Goal: Find contact information: Find contact information

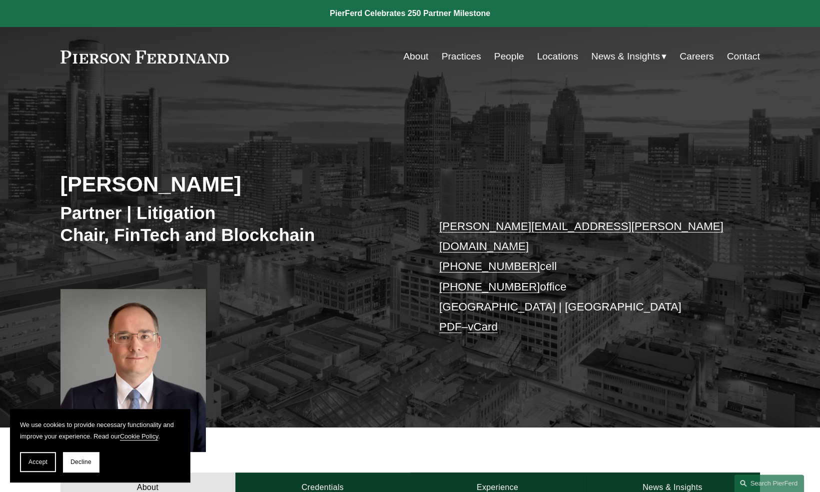
click at [468, 56] on link "Practices" at bounding box center [460, 56] width 39 height 19
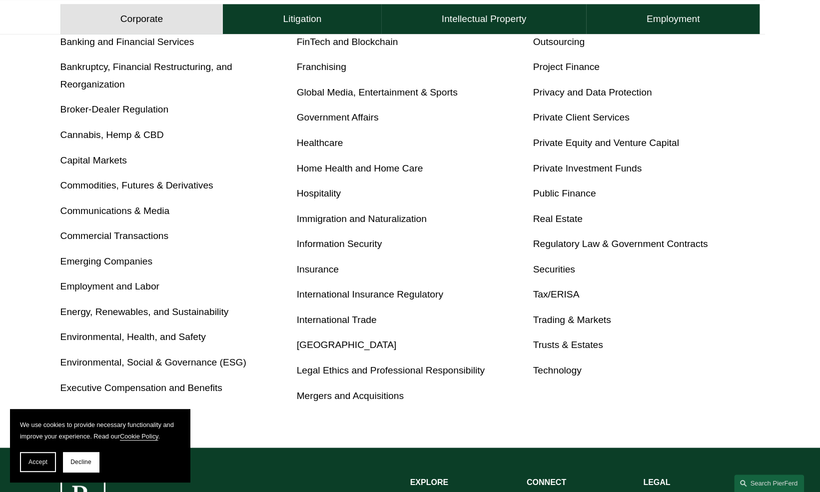
scroll to position [470, 0]
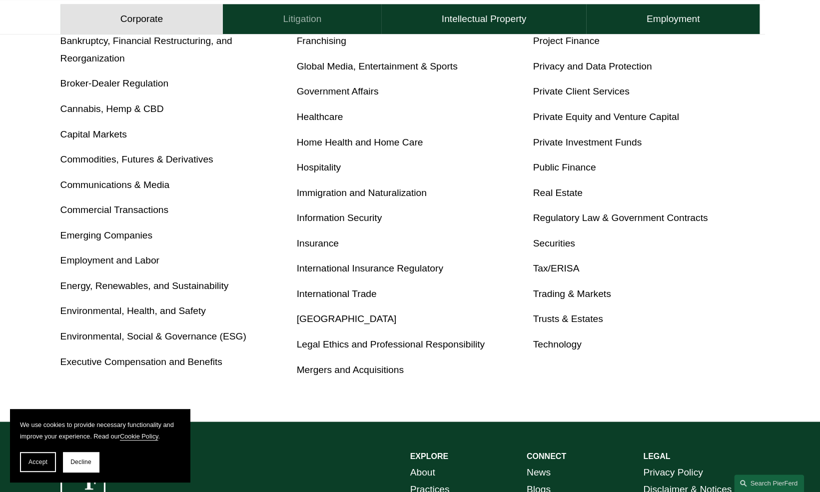
click at [312, 21] on h4 "Litigation" at bounding box center [302, 19] width 38 height 12
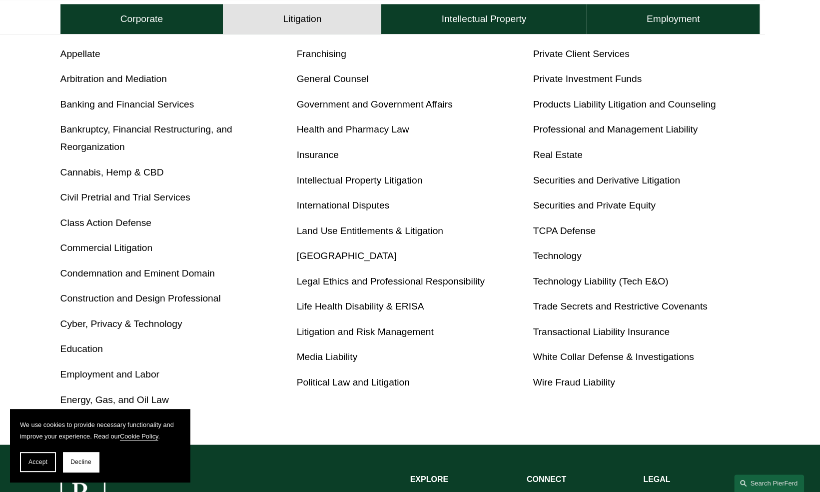
scroll to position [435, 0]
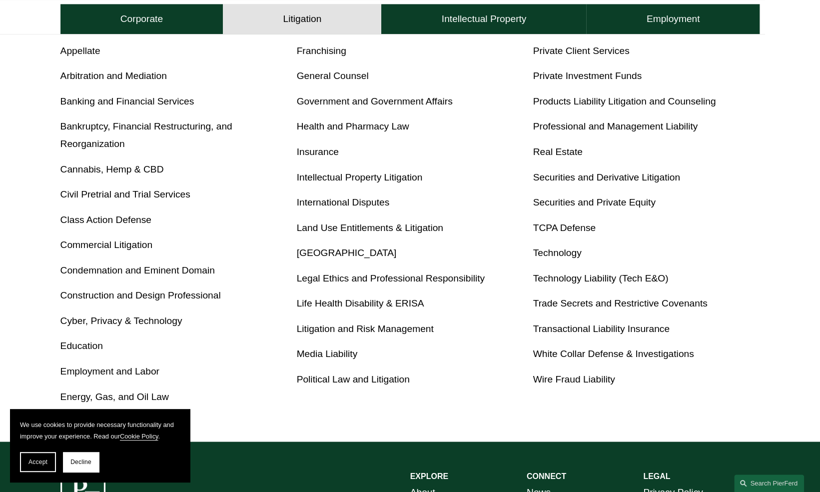
click at [130, 378] on p "Employment and Labor" at bounding box center [173, 371] width 227 height 17
click at [130, 368] on link "Employment and Labor" at bounding box center [109, 371] width 99 height 10
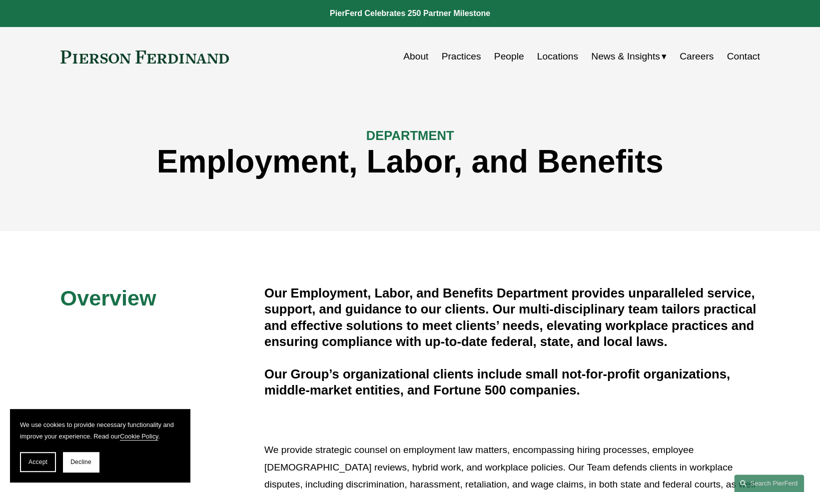
click at [405, 54] on link "About" at bounding box center [415, 56] width 25 height 19
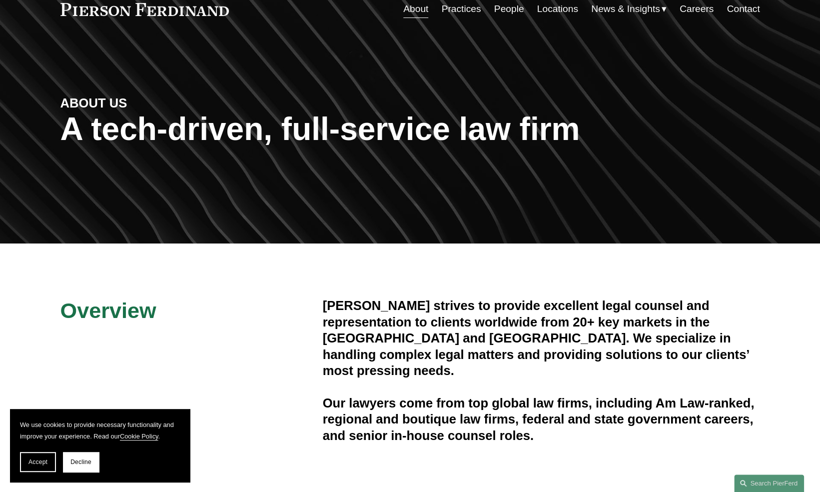
scroll to position [38, 0]
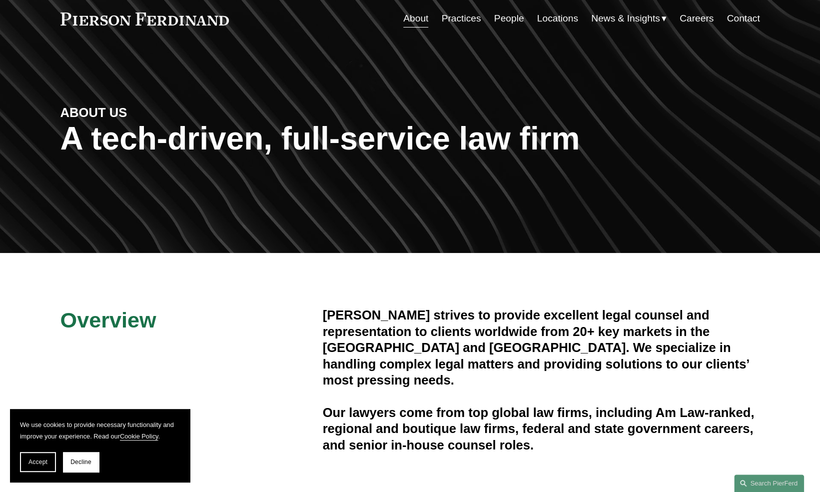
click at [567, 17] on link "Locations" at bounding box center [557, 18] width 41 height 19
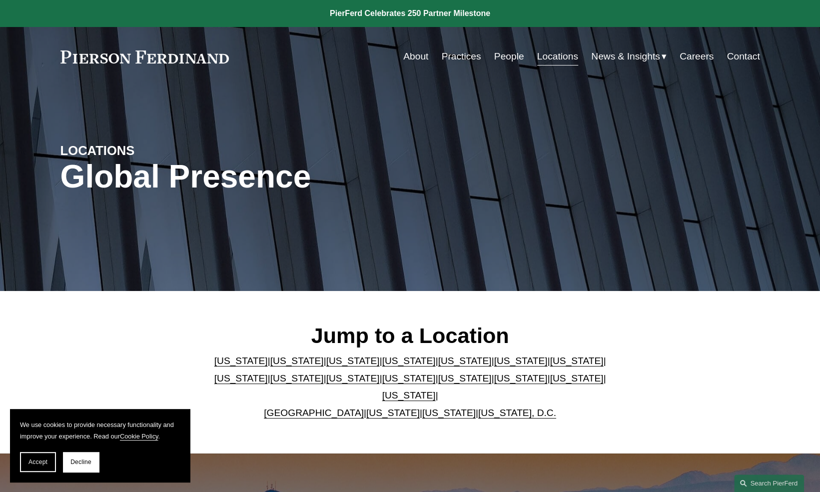
click at [270, 383] on link "[US_STATE]" at bounding box center [296, 378] width 53 height 10
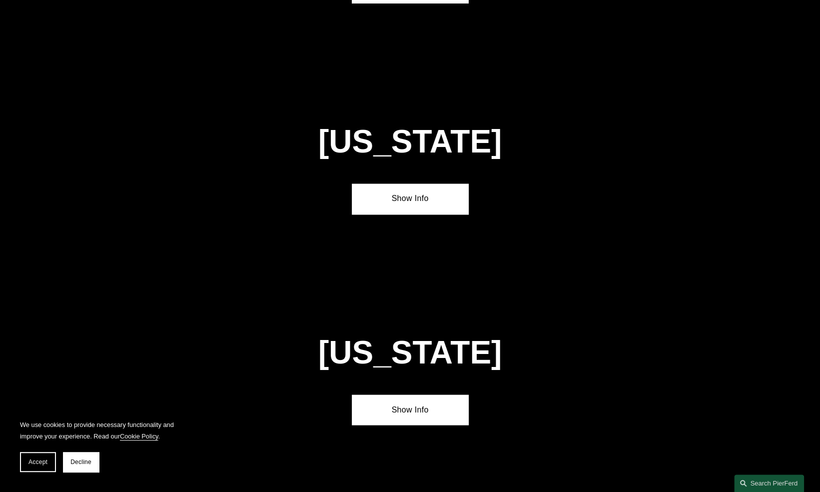
scroll to position [2137, 0]
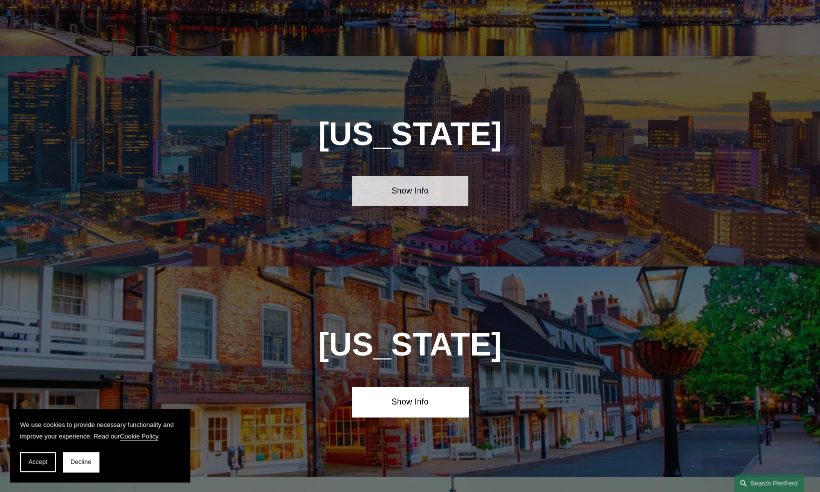
click at [394, 176] on link "Show Info" at bounding box center [410, 191] width 116 height 30
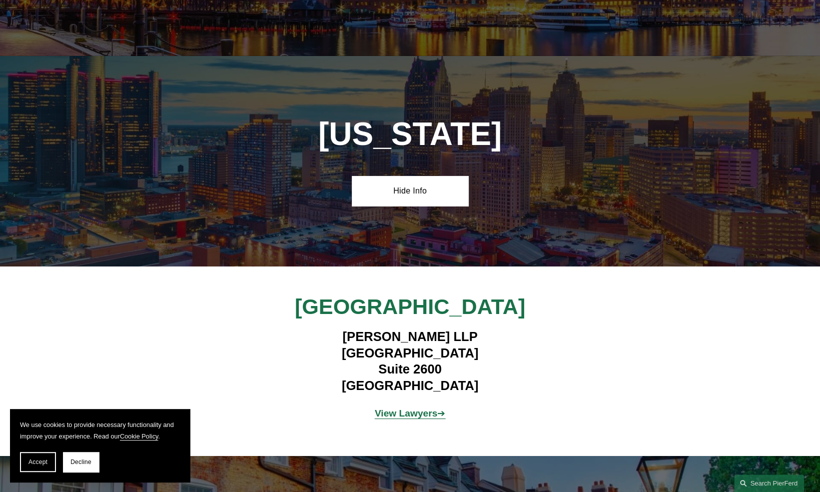
click at [392, 408] on strong "View Lawyers" at bounding box center [406, 413] width 63 height 10
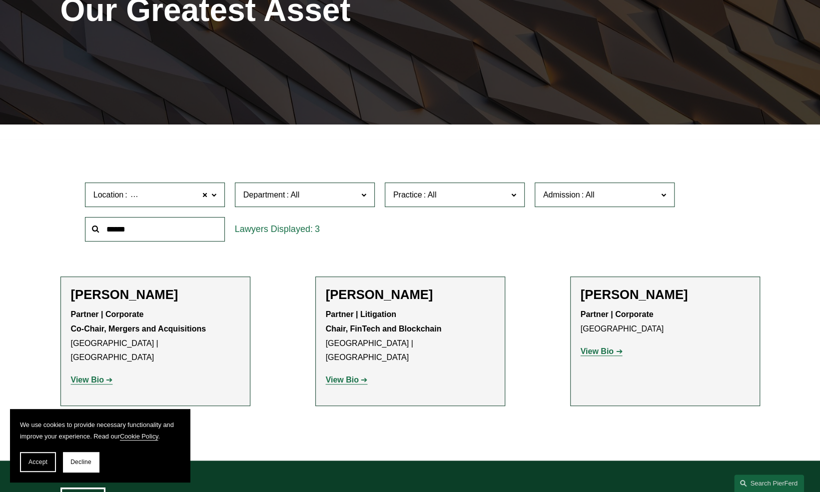
scroll to position [193, 0]
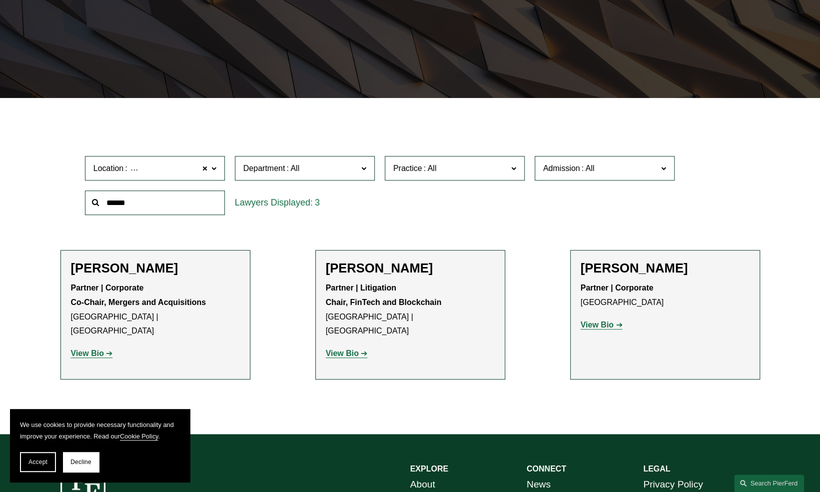
click at [343, 349] on strong "View Bio" at bounding box center [342, 353] width 33 height 8
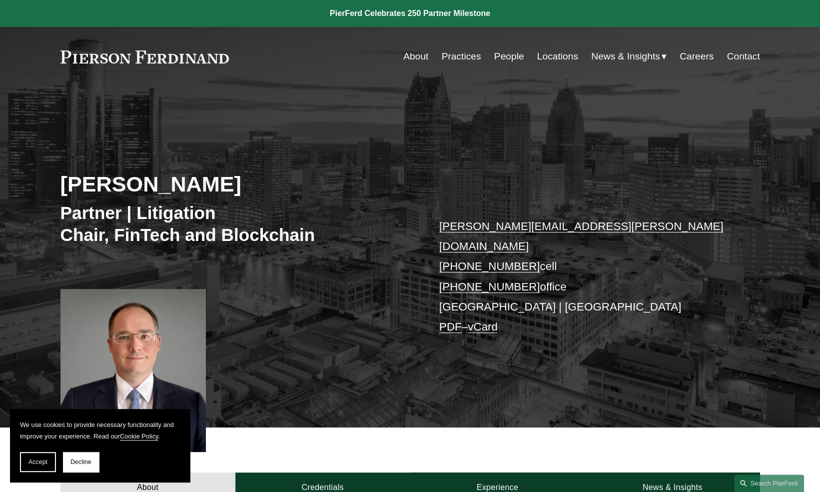
click at [491, 221] on link "[PERSON_NAME][EMAIL_ADDRESS][PERSON_NAME][DOMAIN_NAME]" at bounding box center [581, 236] width 284 height 32
